Goal: Transaction & Acquisition: Purchase product/service

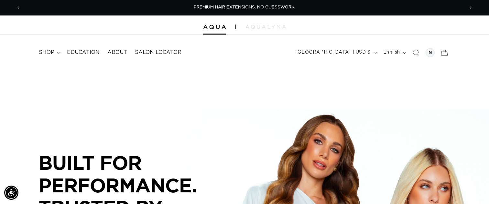
click at [56, 51] on summary "shop" at bounding box center [49, 52] width 28 height 15
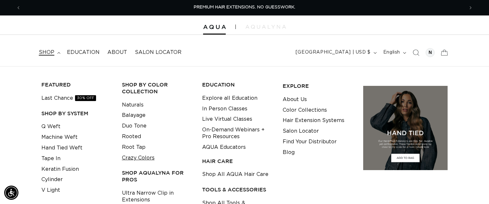
click at [150, 158] on link "Crazy Colors" at bounding box center [138, 158] width 33 height 11
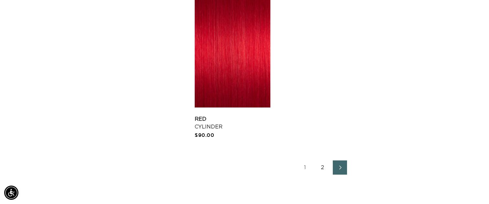
scroll to position [1085, 0]
click at [337, 166] on icon "Next page" at bounding box center [340, 166] width 8 height 5
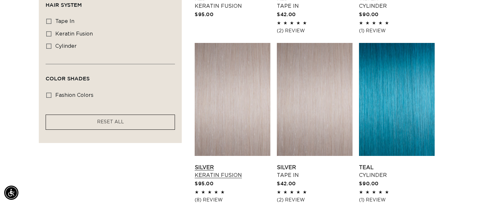
scroll to position [377, 0]
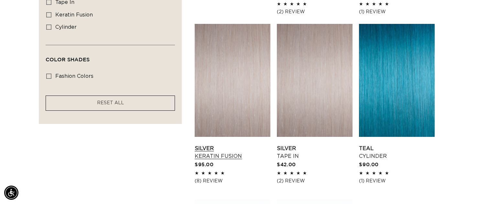
click at [232, 145] on link "Silver Keratin Fusion" at bounding box center [233, 153] width 76 height 16
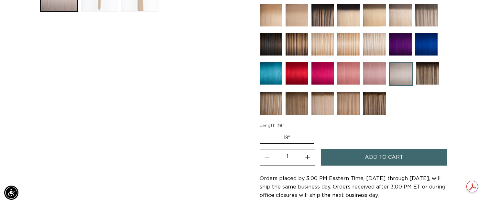
scroll to position [295, 0]
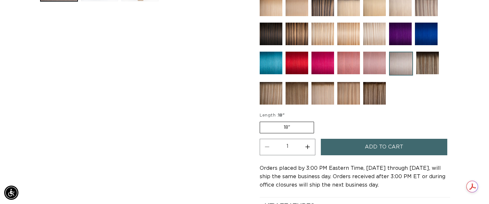
click at [345, 149] on button "Add to cart" at bounding box center [384, 147] width 126 height 16
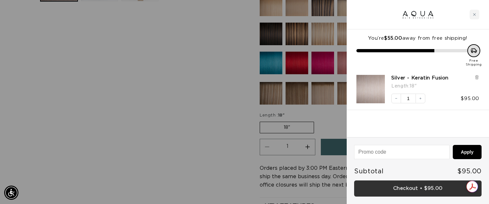
click at [391, 190] on link "Checkout • $95.00" at bounding box center [417, 189] width 127 height 16
